Goal: Check status: Check status

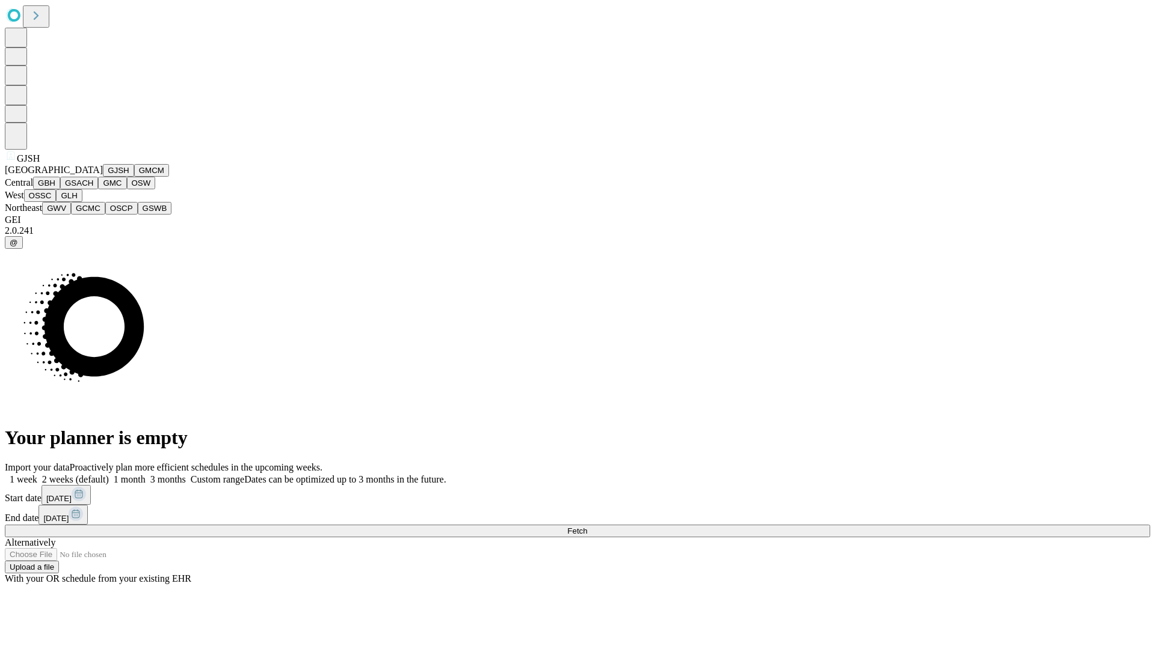
click at [103, 177] on button "GJSH" at bounding box center [118, 170] width 31 height 13
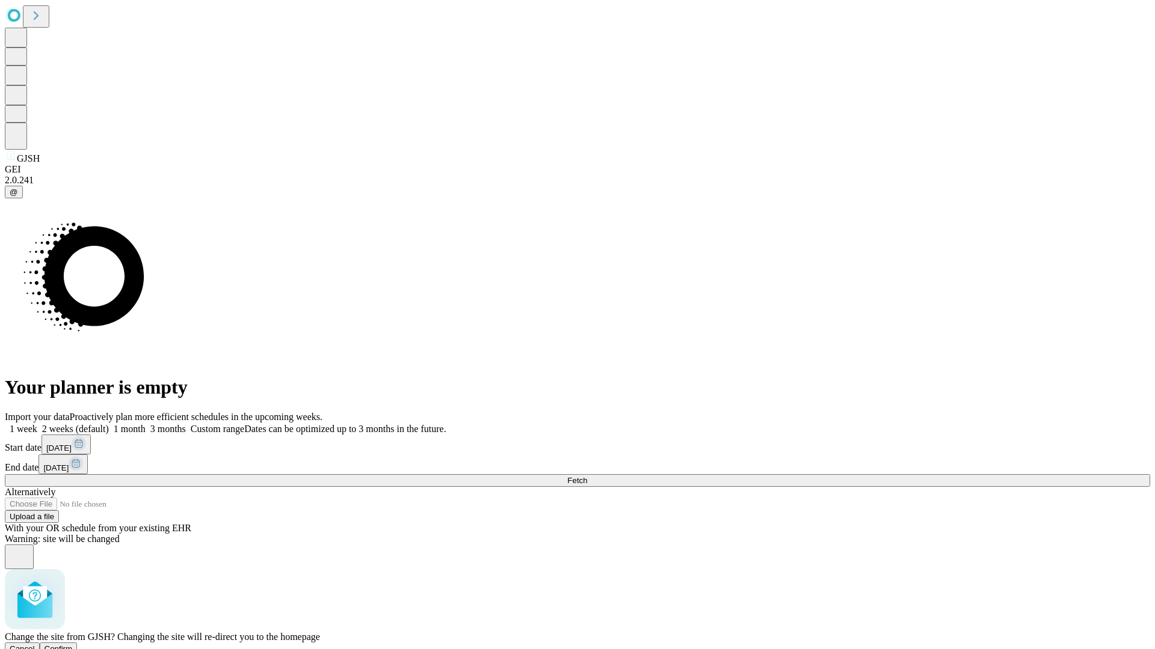
click at [73, 645] on span "Confirm" at bounding box center [59, 649] width 28 height 9
click at [146, 424] on label "1 month" at bounding box center [127, 429] width 37 height 10
click at [587, 476] on span "Fetch" at bounding box center [577, 480] width 20 height 9
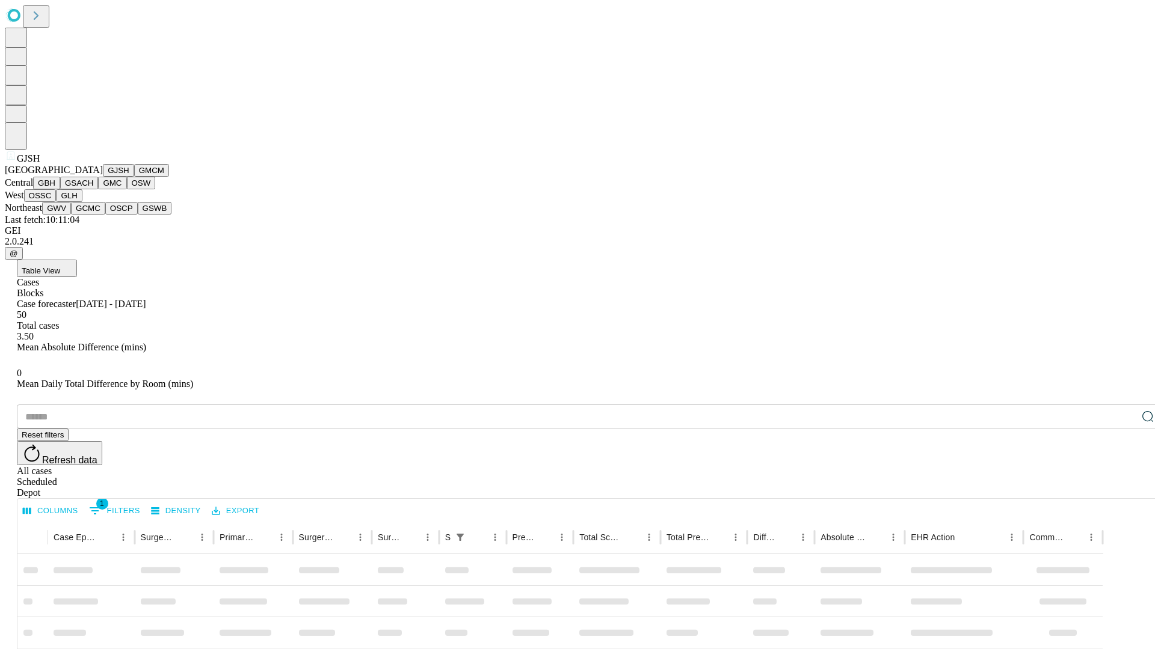
click at [134, 177] on button "GMCM" at bounding box center [151, 170] width 35 height 13
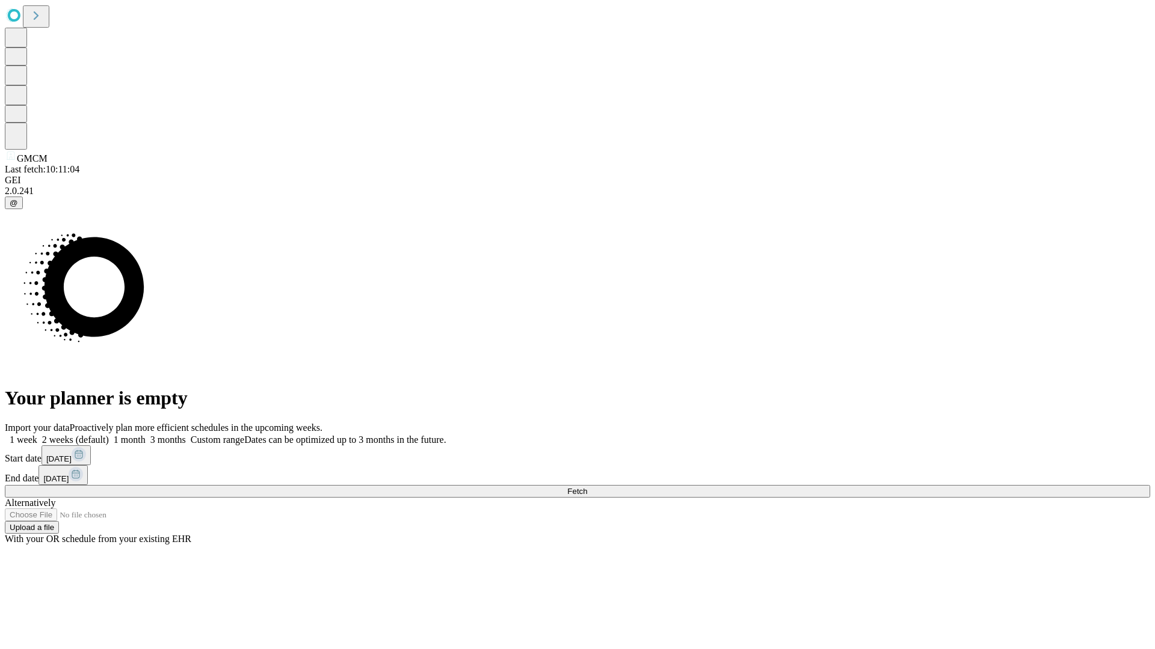
click at [146, 435] on label "1 month" at bounding box center [127, 440] width 37 height 10
click at [587, 487] on span "Fetch" at bounding box center [577, 491] width 20 height 9
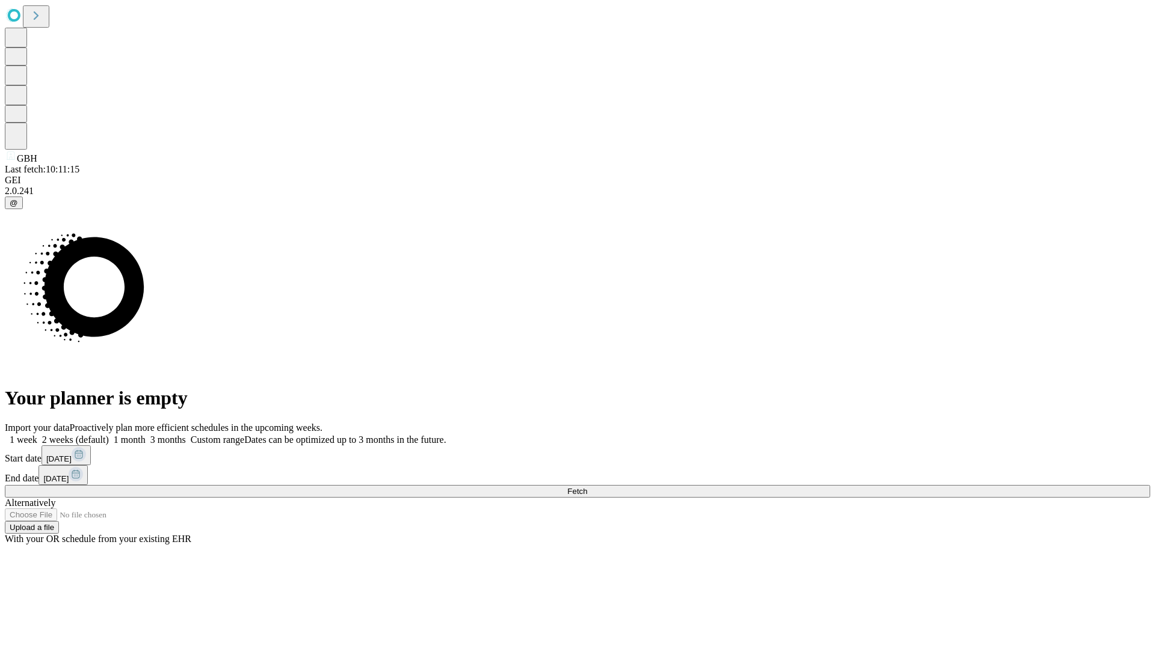
click at [146, 435] on label "1 month" at bounding box center [127, 440] width 37 height 10
click at [587, 487] on span "Fetch" at bounding box center [577, 491] width 20 height 9
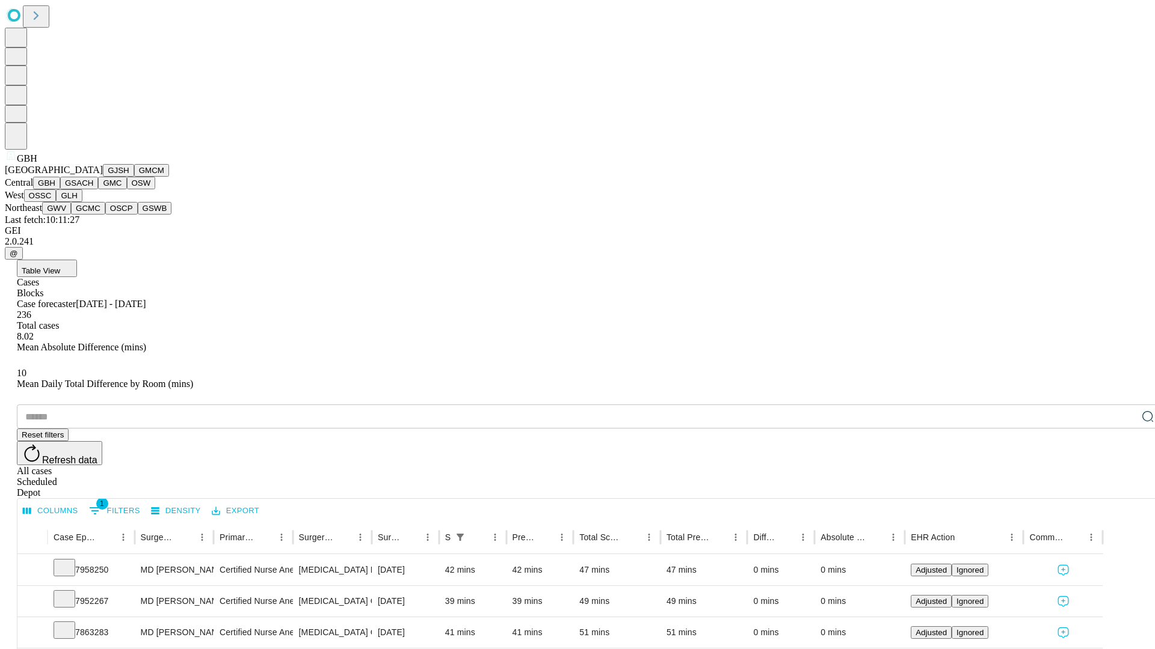
click at [93, 189] on button "GSACH" at bounding box center [79, 183] width 38 height 13
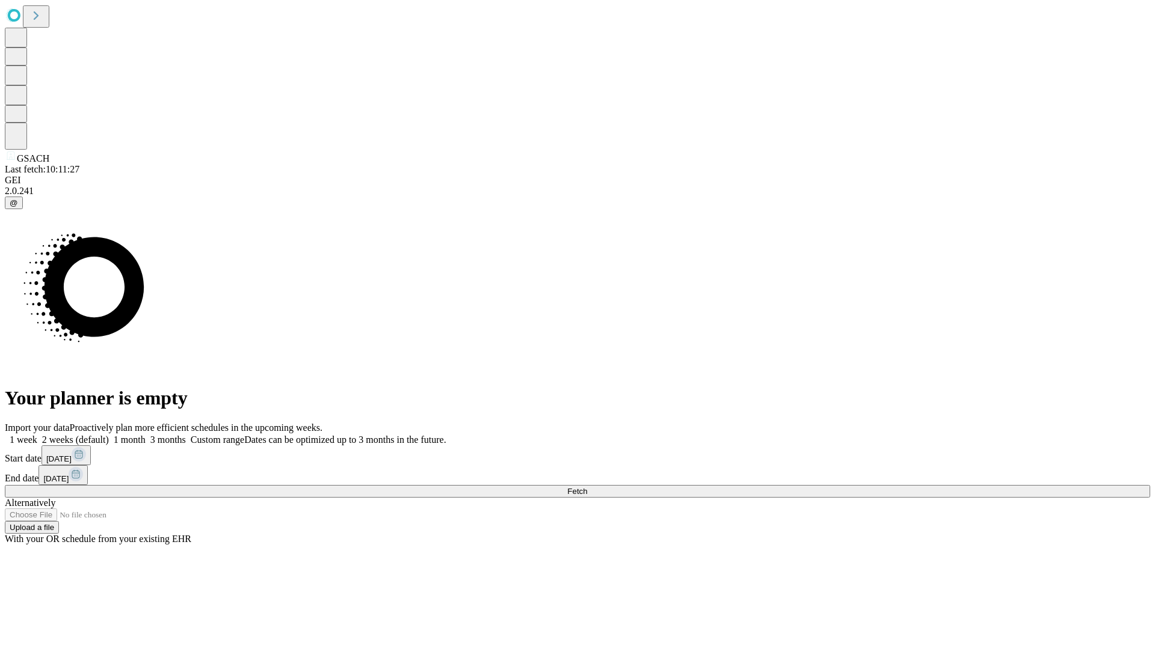
click at [146, 435] on label "1 month" at bounding box center [127, 440] width 37 height 10
click at [587, 487] on span "Fetch" at bounding box center [577, 491] width 20 height 9
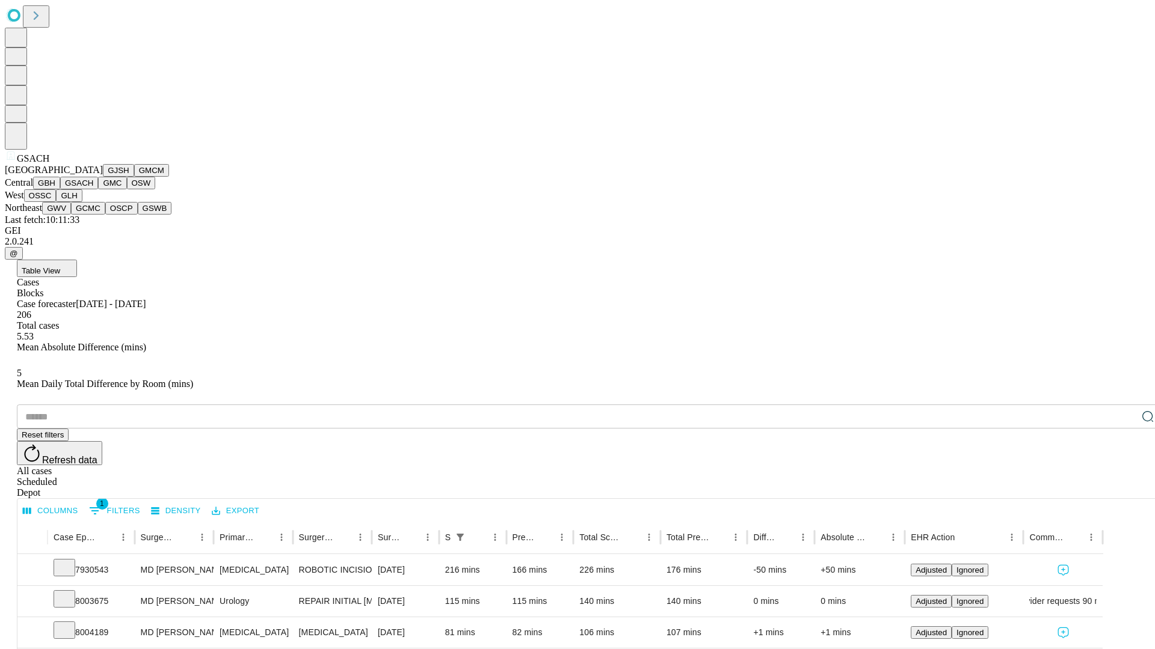
click at [98, 189] on button "GMC" at bounding box center [112, 183] width 28 height 13
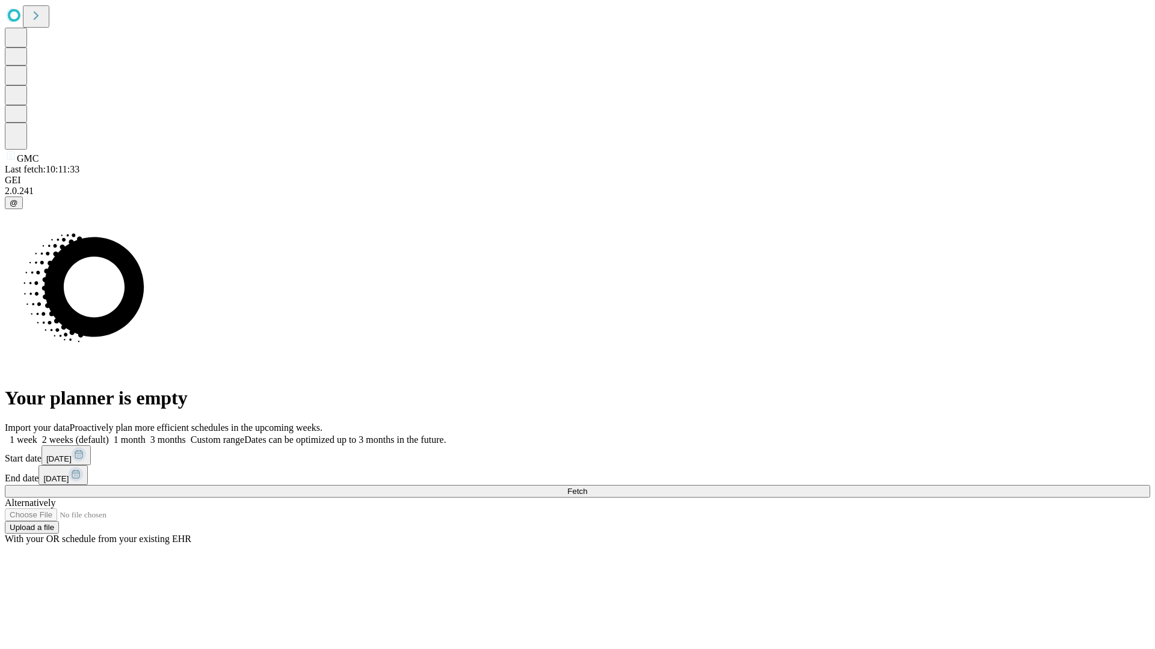
click at [146, 435] on label "1 month" at bounding box center [127, 440] width 37 height 10
click at [587, 487] on span "Fetch" at bounding box center [577, 491] width 20 height 9
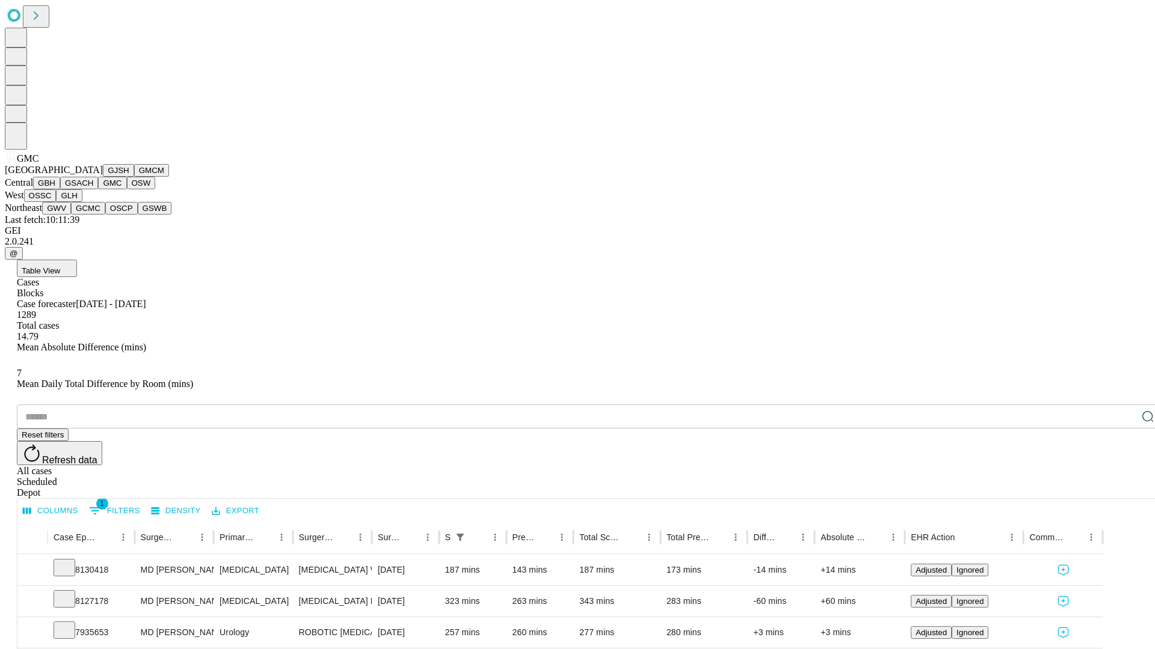
click at [127, 189] on button "OSW" at bounding box center [141, 183] width 29 height 13
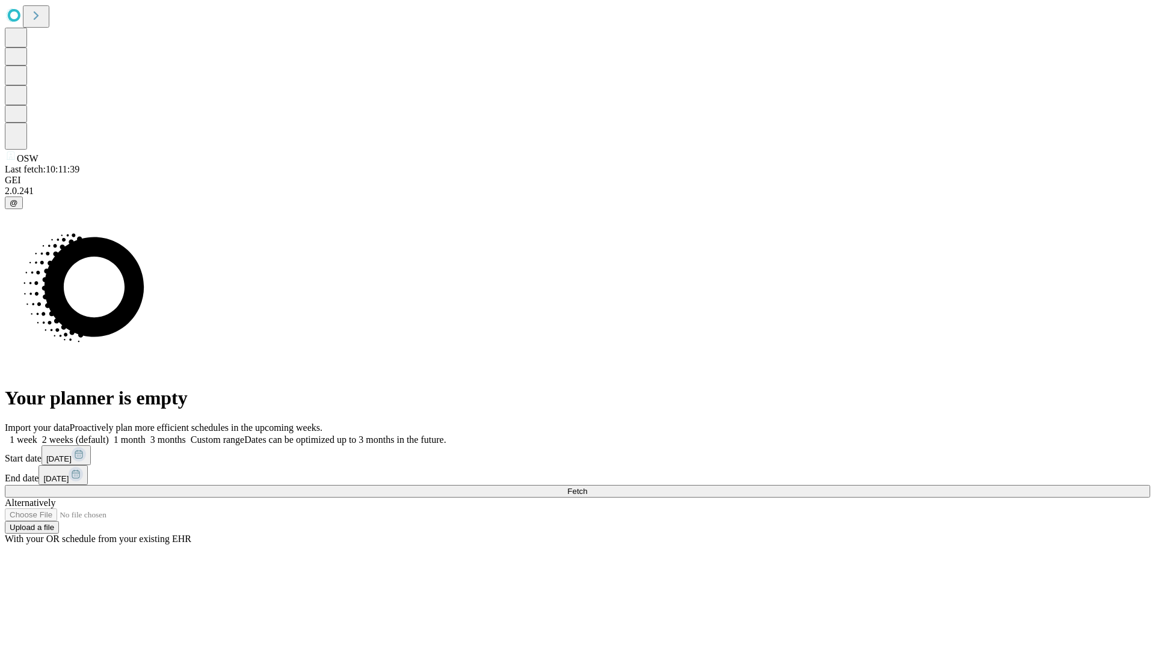
click at [146, 435] on label "1 month" at bounding box center [127, 440] width 37 height 10
click at [587, 487] on span "Fetch" at bounding box center [577, 491] width 20 height 9
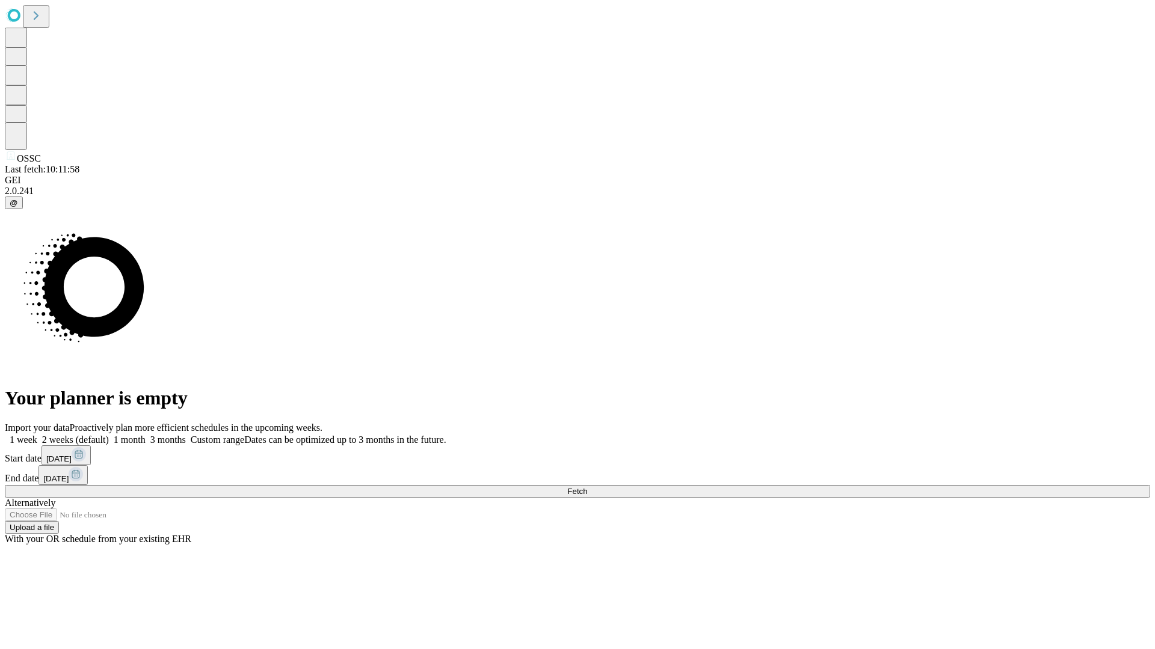
click at [146, 435] on label "1 month" at bounding box center [127, 440] width 37 height 10
click at [587, 487] on span "Fetch" at bounding box center [577, 491] width 20 height 9
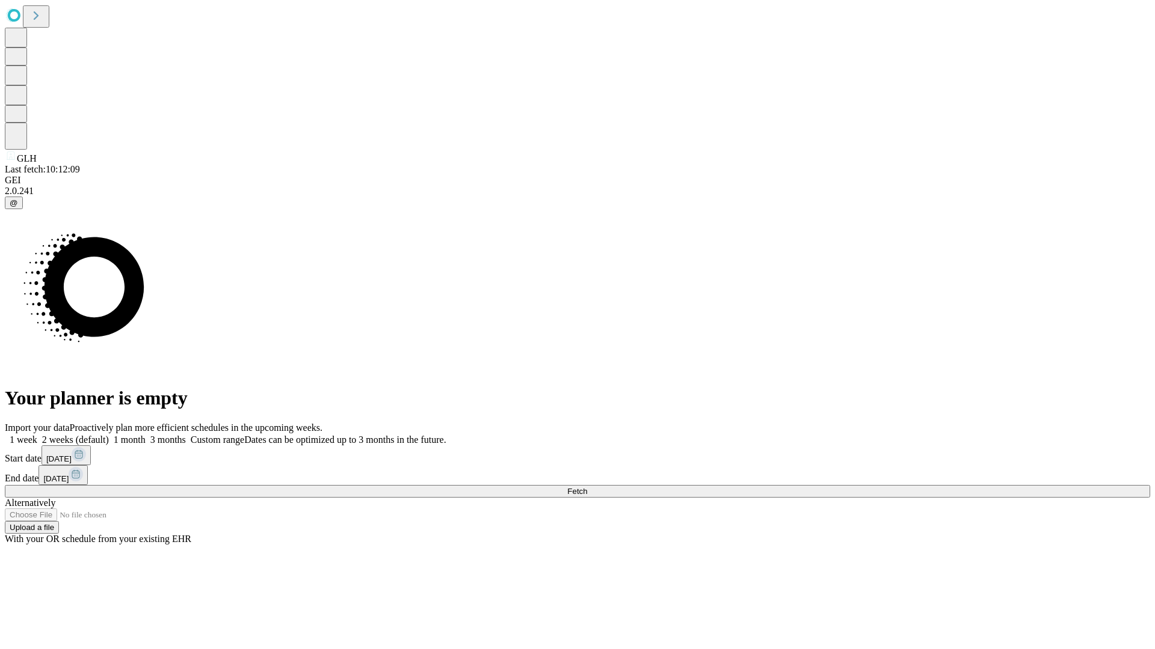
click at [146, 435] on label "1 month" at bounding box center [127, 440] width 37 height 10
click at [587, 487] on span "Fetch" at bounding box center [577, 491] width 20 height 9
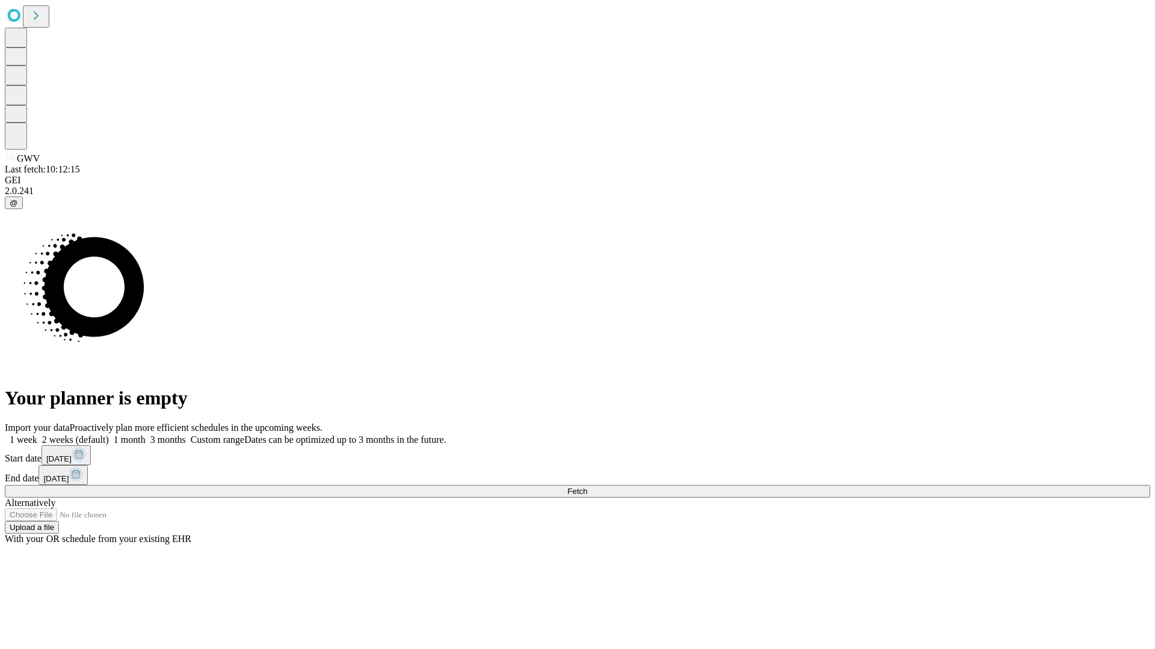
click at [146, 435] on label "1 month" at bounding box center [127, 440] width 37 height 10
click at [587, 487] on span "Fetch" at bounding box center [577, 491] width 20 height 9
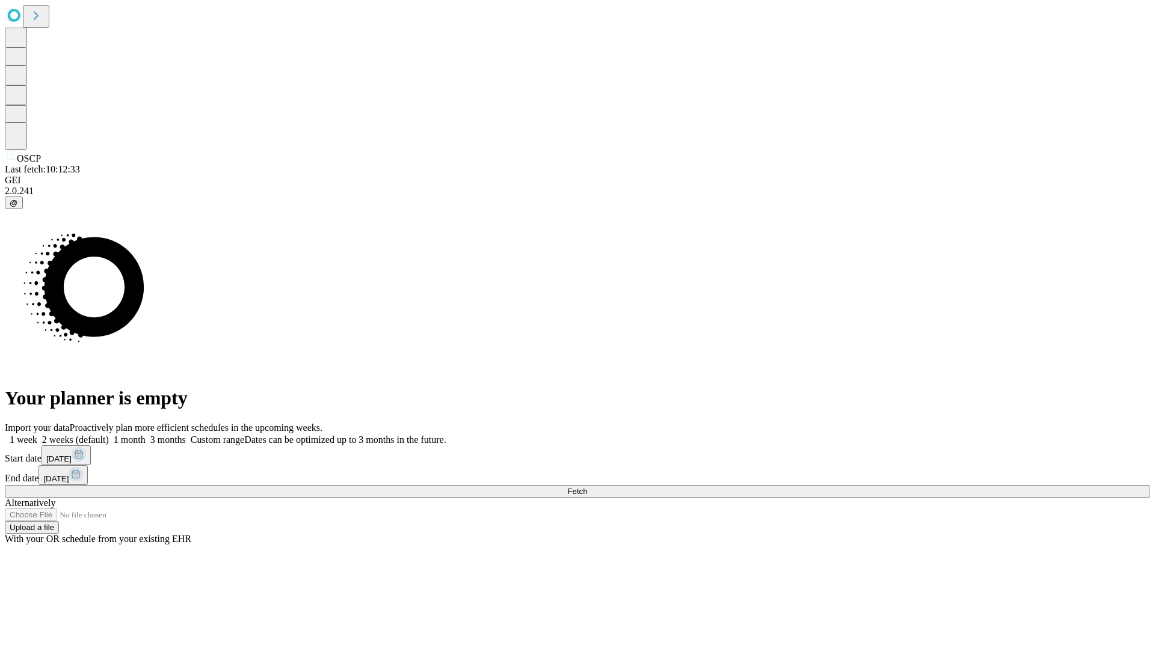
click at [146, 435] on label "1 month" at bounding box center [127, 440] width 37 height 10
click at [587, 487] on span "Fetch" at bounding box center [577, 491] width 20 height 9
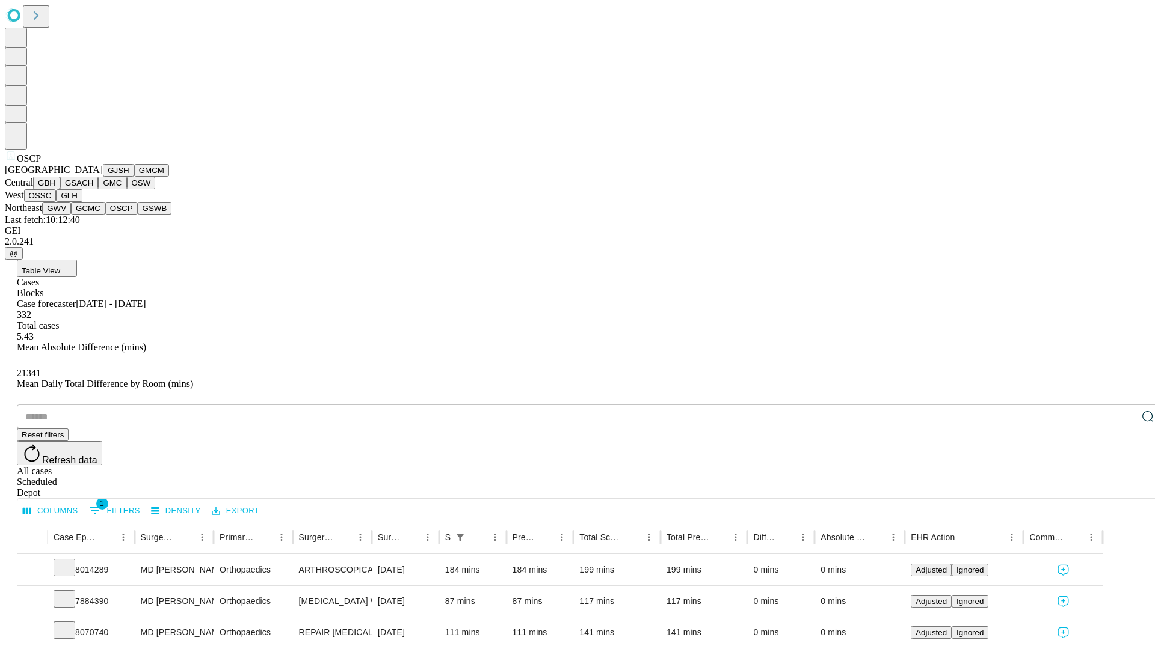
click at [138, 215] on button "GSWB" at bounding box center [155, 208] width 34 height 13
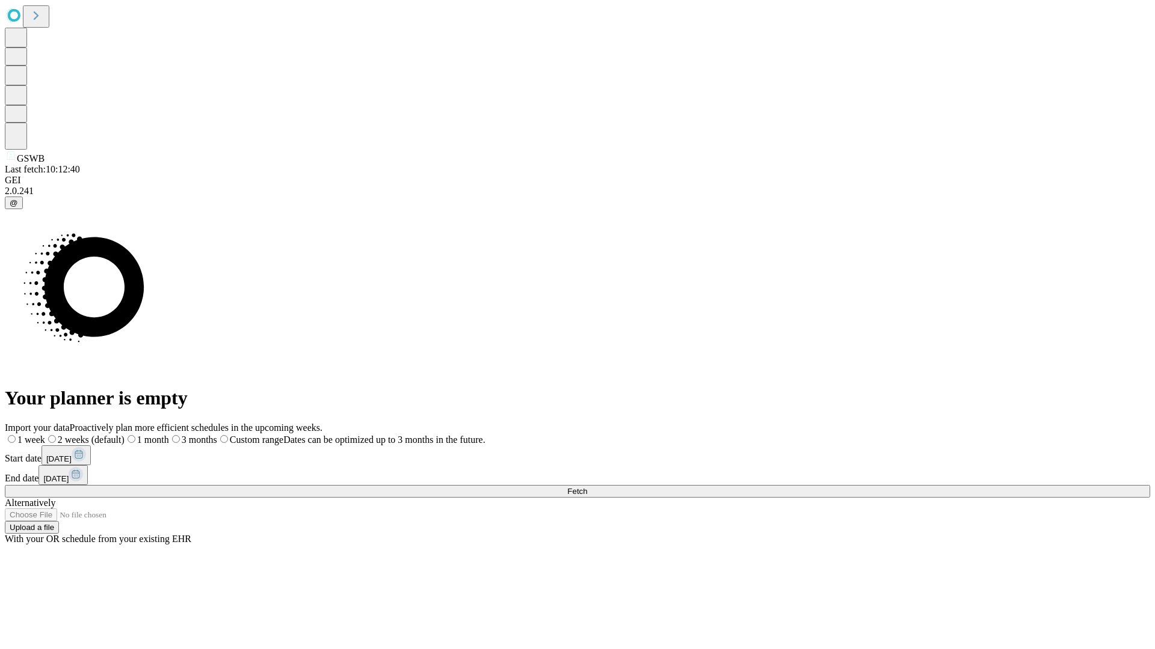
click at [169, 435] on label "1 month" at bounding box center [146, 440] width 45 height 10
click at [587, 487] on span "Fetch" at bounding box center [577, 491] width 20 height 9
